Goal: Information Seeking & Learning: Learn about a topic

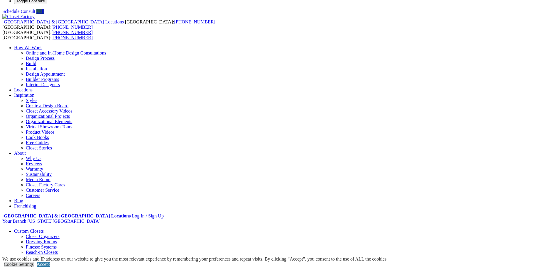
scroll to position [176, 0]
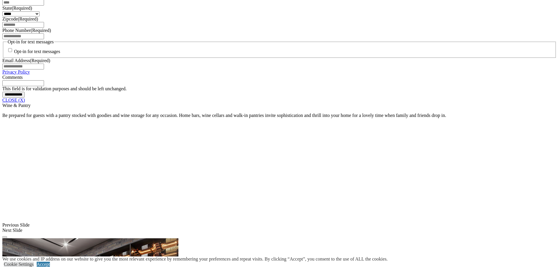
scroll to position [451, 0]
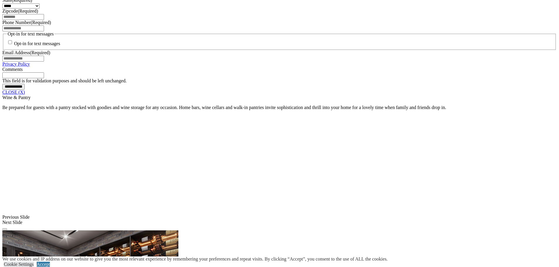
click at [25, 95] on link "CLOSE (X)" at bounding box center [13, 92] width 23 height 5
